Goal: Task Accomplishment & Management: Complete application form

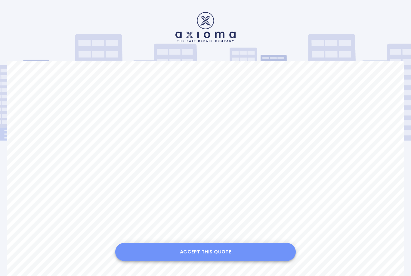
click at [212, 249] on button "Accept this Quote" at bounding box center [205, 252] width 180 height 18
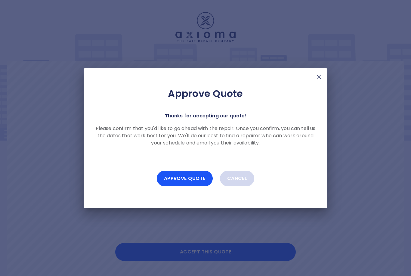
click at [239, 180] on button "Cancel" at bounding box center [237, 178] width 35 height 16
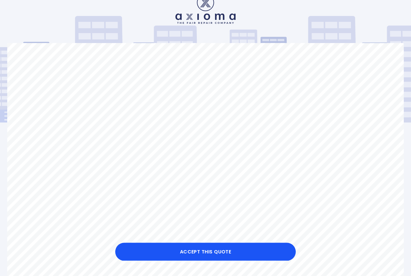
scroll to position [18, 0]
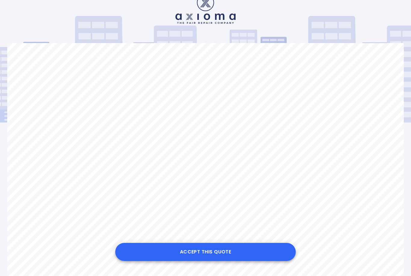
click at [200, 261] on button "Accept this Quote" at bounding box center [205, 252] width 180 height 18
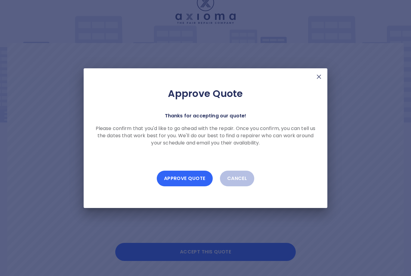
click at [186, 186] on button "Approve Quote" at bounding box center [185, 178] width 56 height 16
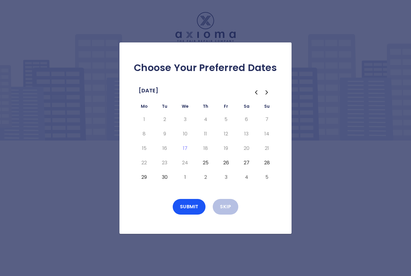
click at [208, 167] on button "25" at bounding box center [205, 163] width 11 height 10
click at [191, 214] on button "Submit" at bounding box center [189, 207] width 33 height 16
